Goal: Task Accomplishment & Management: Use online tool/utility

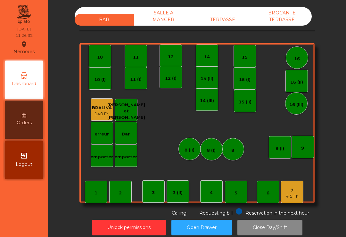
click at [229, 10] on div "BAR SALLE A MANGER TERRASSE BROCANTE TERRASSE" at bounding box center [193, 16] width 237 height 19
click at [232, 20] on div "TERRASSE" at bounding box center [222, 20] width 59 height 12
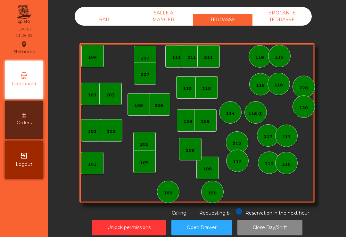
click at [112, 14] on div "BAR" at bounding box center [104, 20] width 59 height 12
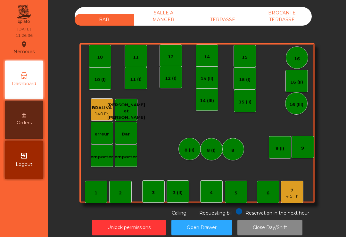
click at [293, 197] on div "4.5 Fr." at bounding box center [292, 196] width 13 height 6
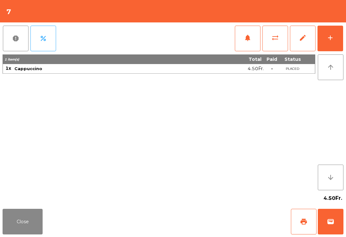
click at [11, 221] on button "Close" at bounding box center [23, 222] width 40 height 26
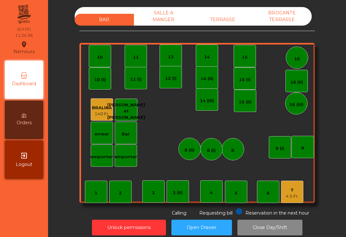
click at [292, 197] on div "4.5 Fr." at bounding box center [292, 196] width 13 height 6
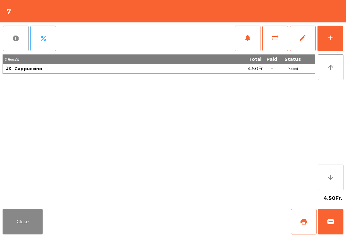
click at [334, 220] on span "wallet" at bounding box center [330, 222] width 8 height 8
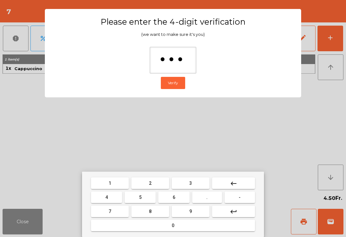
type input "****"
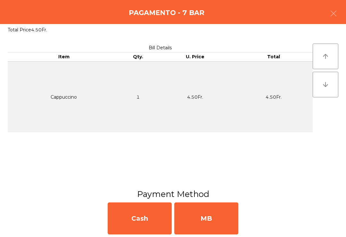
click at [204, 220] on div "MB" at bounding box center [206, 218] width 64 height 32
click at [204, 220] on div "No" at bounding box center [206, 218] width 64 height 32
click at [217, 222] on div "No" at bounding box center [206, 218] width 64 height 32
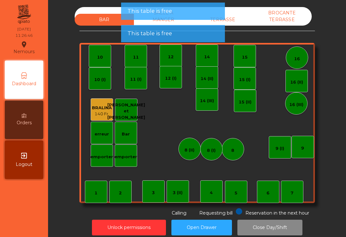
click at [237, 25] on div "TERRASSE" at bounding box center [222, 20] width 59 height 12
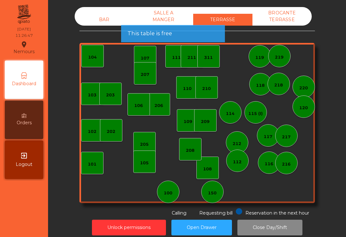
click at [239, 19] on div "TERRASSE" at bounding box center [222, 20] width 59 height 12
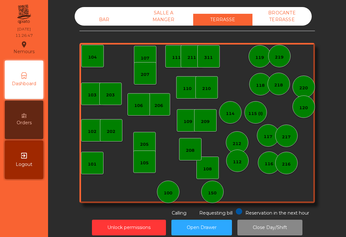
click at [92, 172] on div "101" at bounding box center [92, 163] width 22 height 22
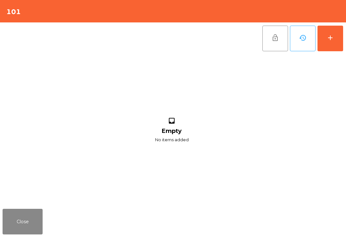
click at [14, 210] on button "Close" at bounding box center [23, 222] width 40 height 26
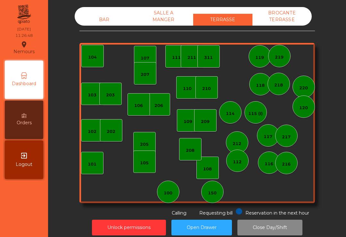
click at [116, 135] on div "202" at bounding box center [111, 130] width 22 height 22
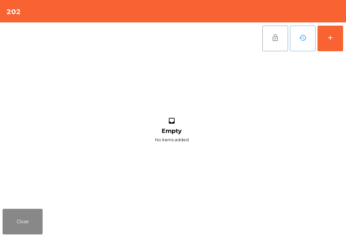
click at [339, 44] on button "add" at bounding box center [330, 39] width 26 height 26
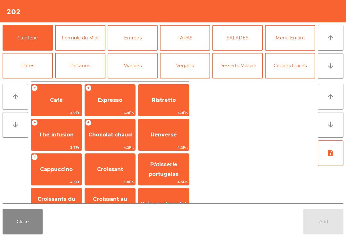
click at [52, 101] on span "Café" at bounding box center [56, 100] width 13 height 6
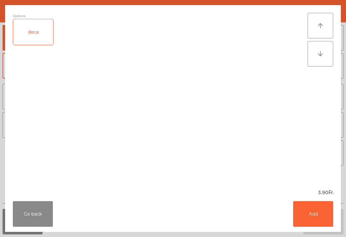
click at [319, 209] on button "Add" at bounding box center [313, 214] width 40 height 26
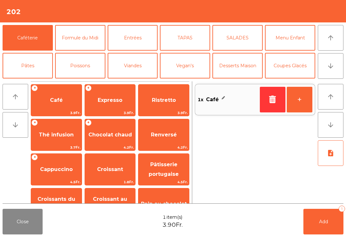
click at [304, 102] on button "+" at bounding box center [299, 100] width 26 height 26
click at [333, 218] on button "Add 2" at bounding box center [323, 222] width 40 height 26
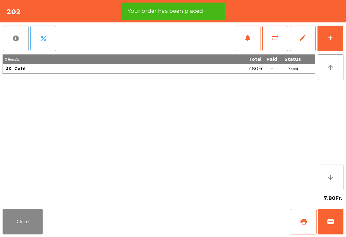
click at [309, 223] on button "print" at bounding box center [304, 222] width 26 height 26
